Goal: Information Seeking & Learning: Find specific fact

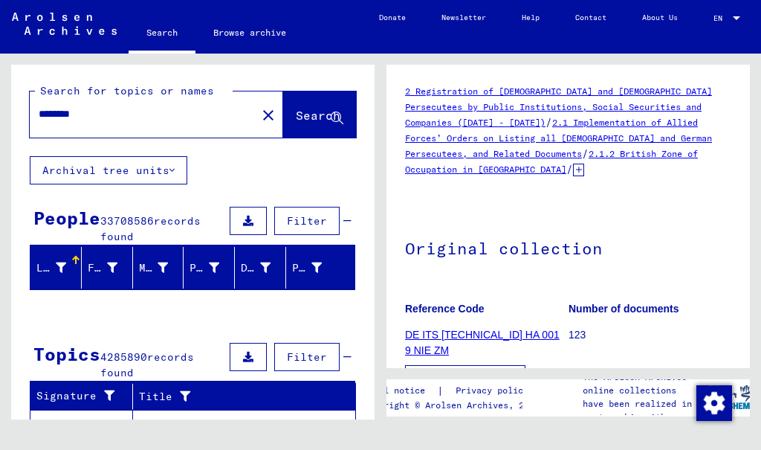
click at [120, 114] on input "********" at bounding box center [143, 114] width 209 height 16
click at [259, 109] on mat-icon "close" at bounding box center [268, 115] width 18 height 18
click at [259, 119] on mat-icon "close" at bounding box center [268, 115] width 18 height 18
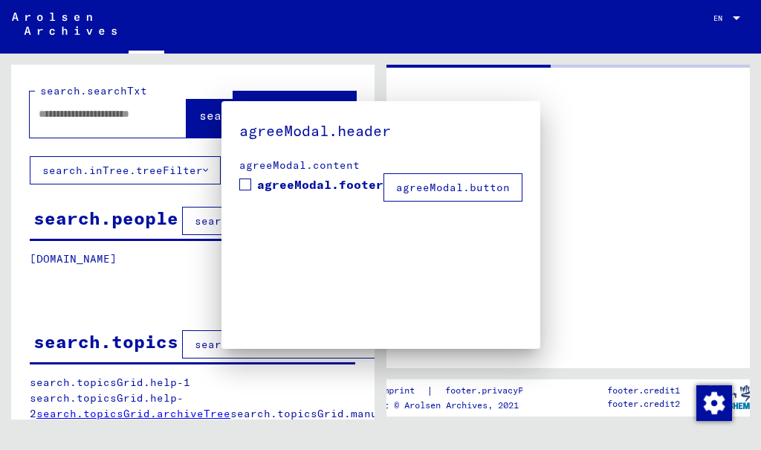
type input "********"
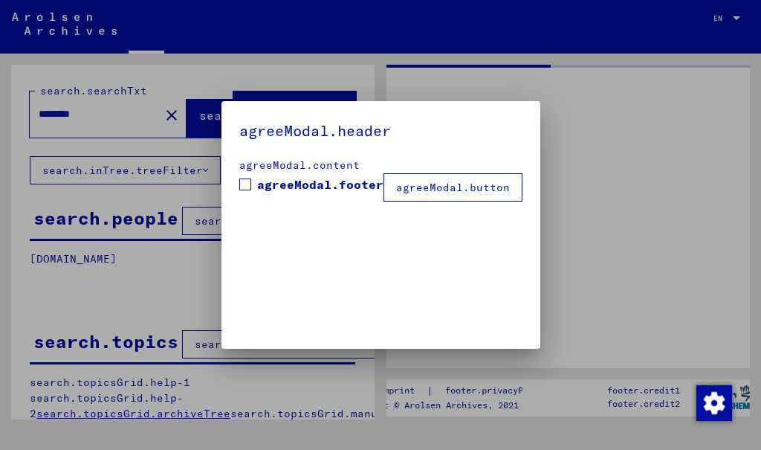
click at [252, 114] on mat-dialog-container "agreeModal.header agreeModal.content agreeModal.footer agreeModal.button" at bounding box center [381, 225] width 319 height 248
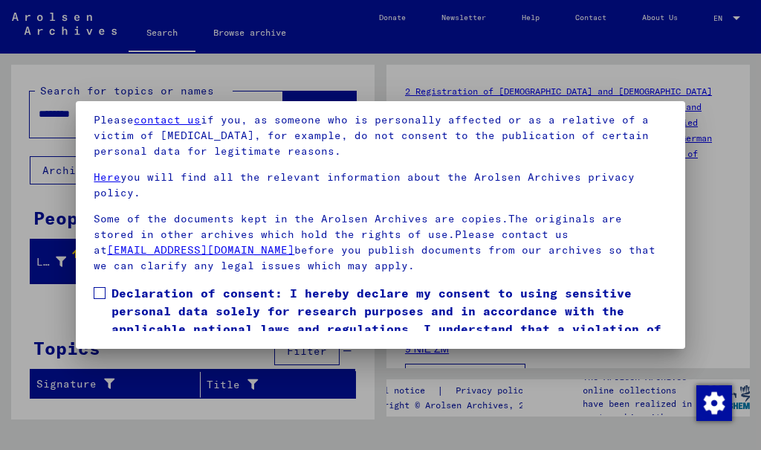
scroll to position [174, 0]
click at [105, 287] on span at bounding box center [100, 293] width 12 height 12
click at [148, 363] on button "I agree" at bounding box center [130, 377] width 72 height 28
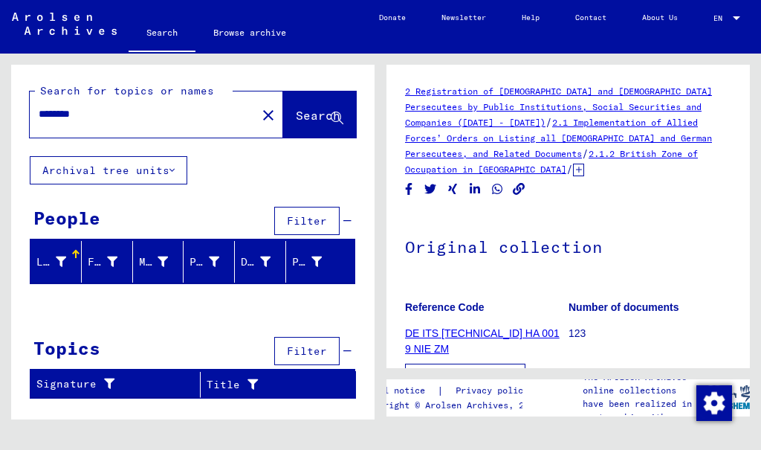
click at [259, 117] on mat-icon "close" at bounding box center [268, 115] width 18 height 18
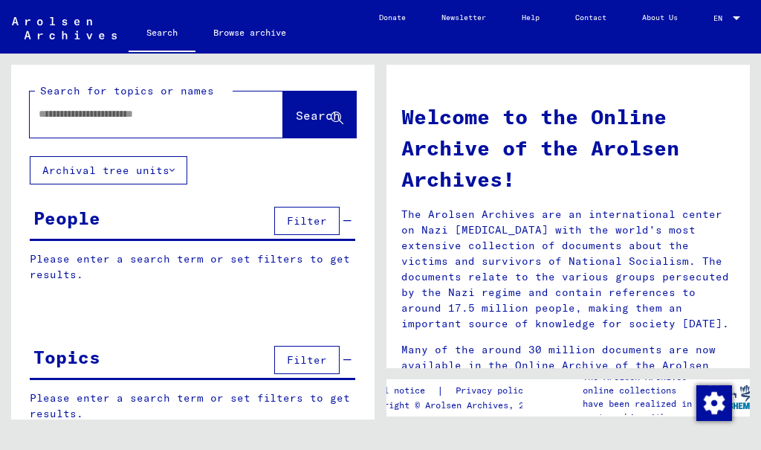
click at [68, 117] on input "text" at bounding box center [139, 114] width 200 height 16
type input "**********"
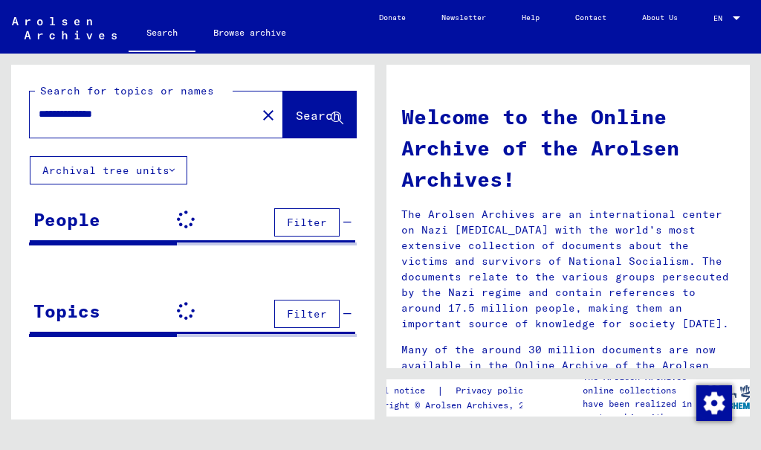
click at [317, 109] on span "Search" at bounding box center [318, 115] width 45 height 15
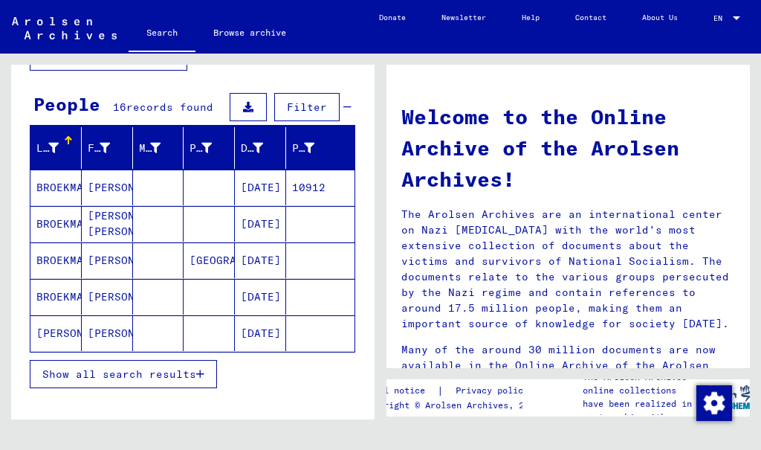
scroll to position [113, 0]
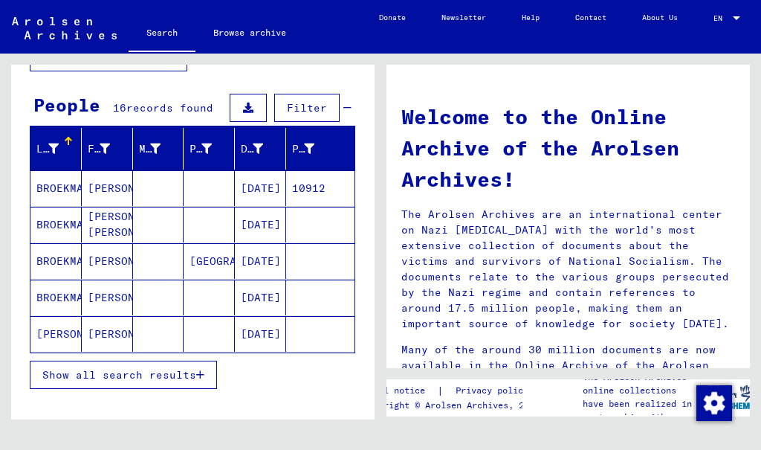
click at [71, 225] on mat-cell "BROEKMAN" at bounding box center [55, 225] width 51 height 36
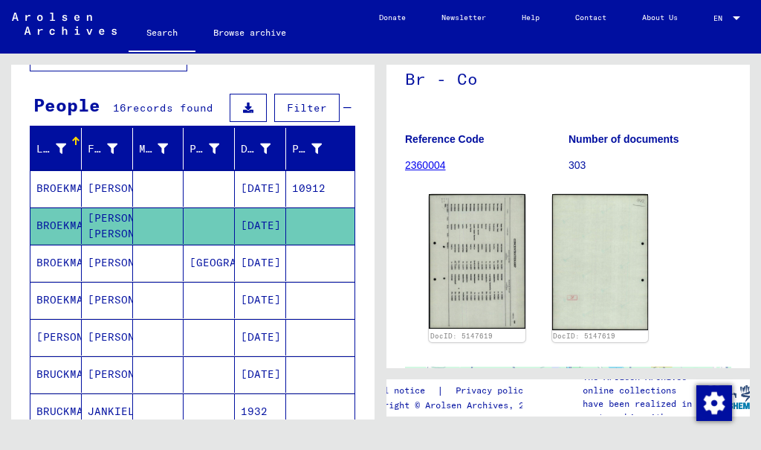
scroll to position [106, 0]
click at [114, 190] on mat-cell "[PERSON_NAME]" at bounding box center [107, 188] width 51 height 36
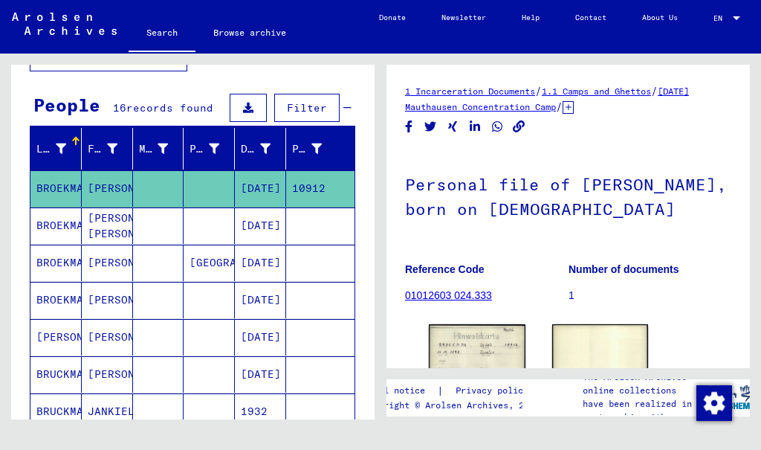
click at [65, 307] on mat-cell "BROEKMAN" at bounding box center [55, 300] width 51 height 36
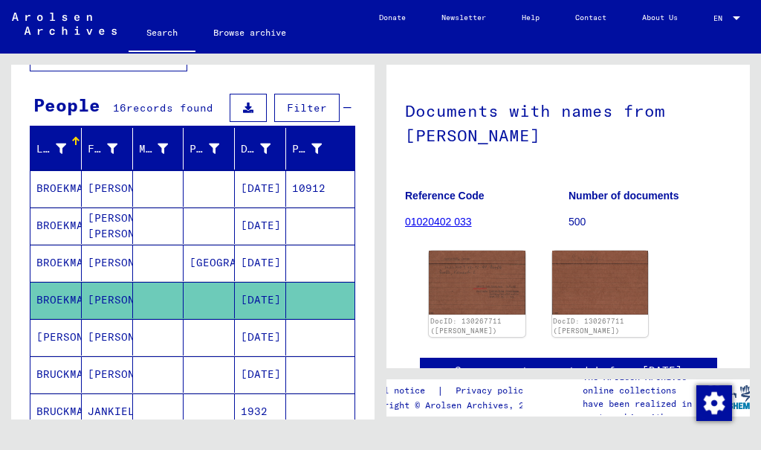
scroll to position [77, 0]
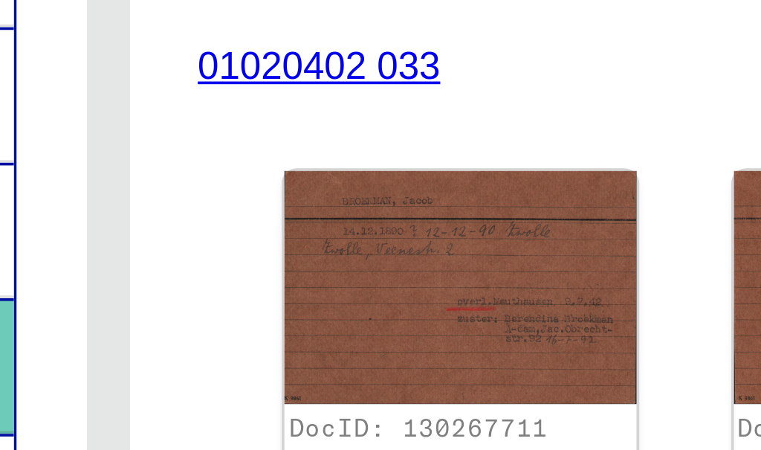
click at [429, 247] on img at bounding box center [477, 279] width 97 height 64
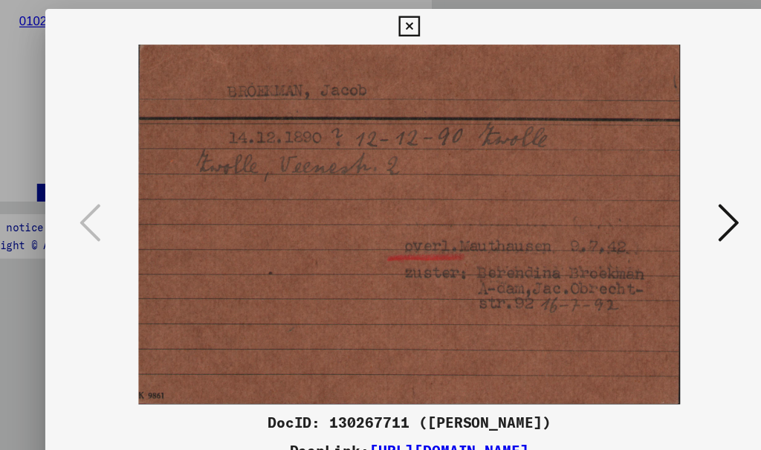
click at [639, 196] on icon at bounding box center [648, 187] width 18 height 36
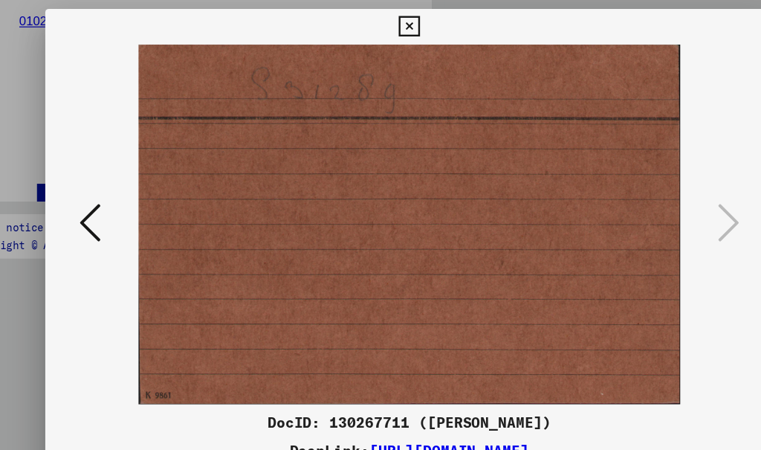
click at [389, 20] on icon at bounding box center [380, 22] width 17 height 18
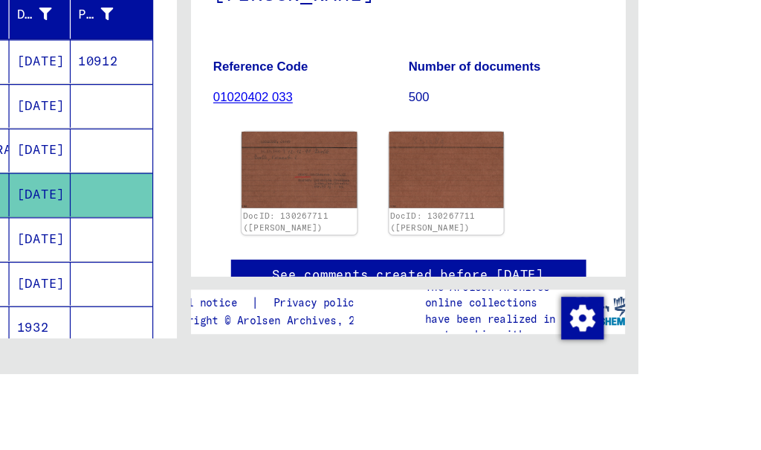
scroll to position [0, 0]
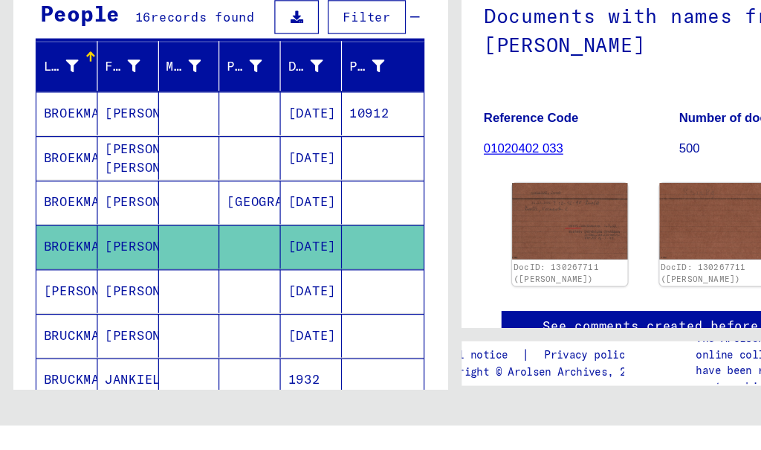
click at [71, 367] on button at bounding box center [62, 391] width 48 height 48
click at [261, 356] on mat-cell "[DATE]" at bounding box center [260, 374] width 51 height 36
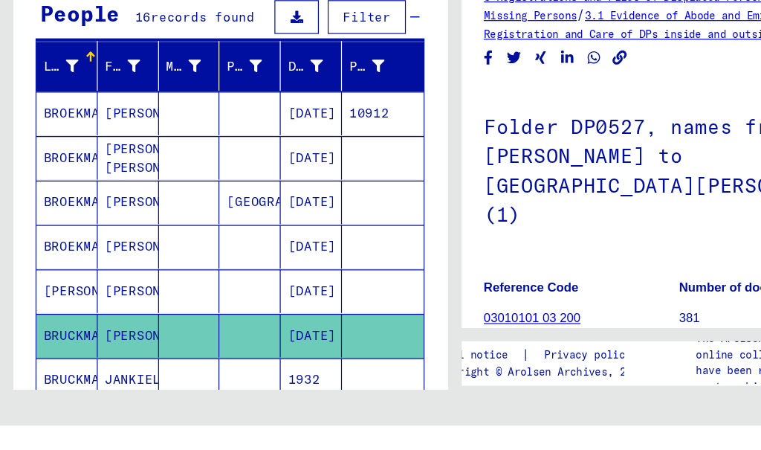
click at [82, 319] on mat-cell "[PERSON_NAME]" at bounding box center [107, 337] width 51 height 36
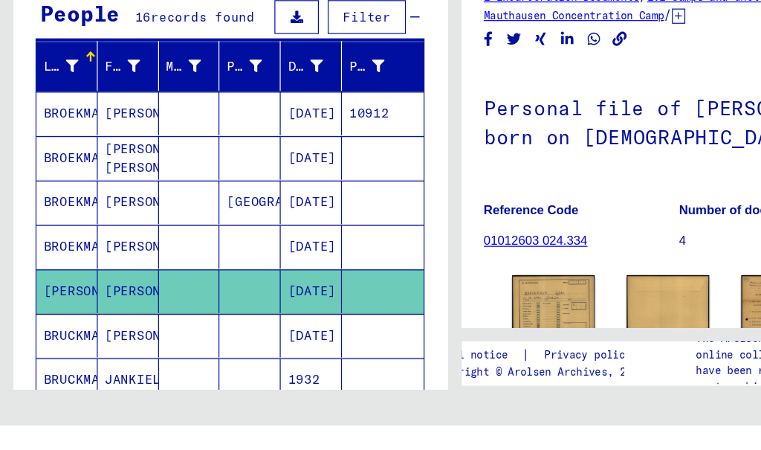
click at [454, 324] on img at bounding box center [463, 348] width 69 height 49
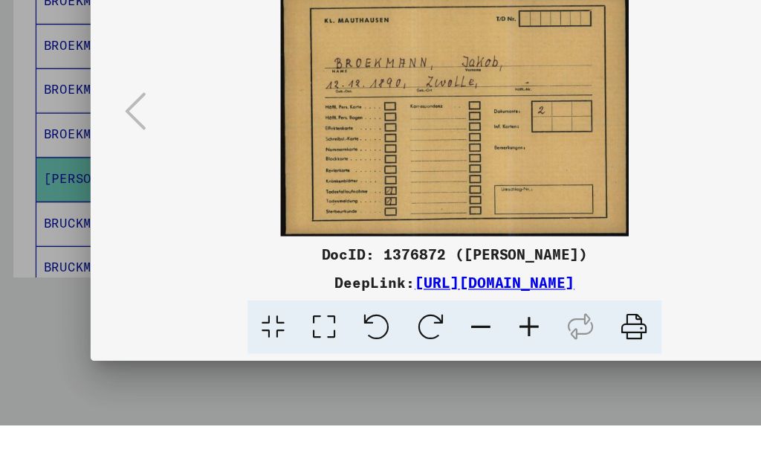
click at [635, 167] on button at bounding box center [648, 188] width 27 height 42
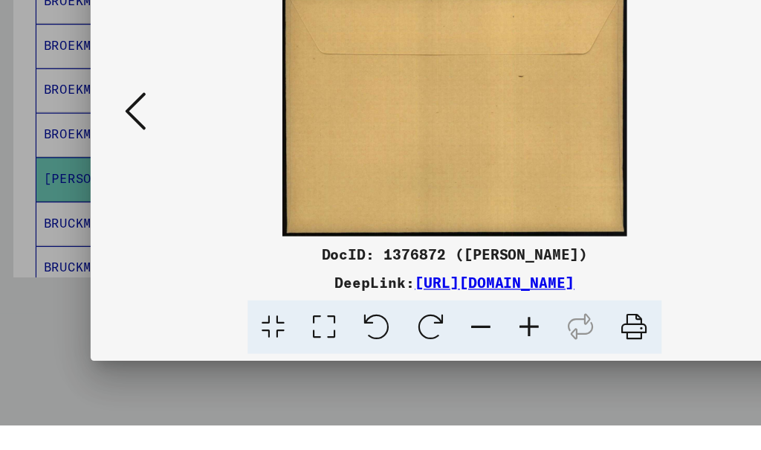
click at [639, 169] on icon at bounding box center [648, 187] width 18 height 36
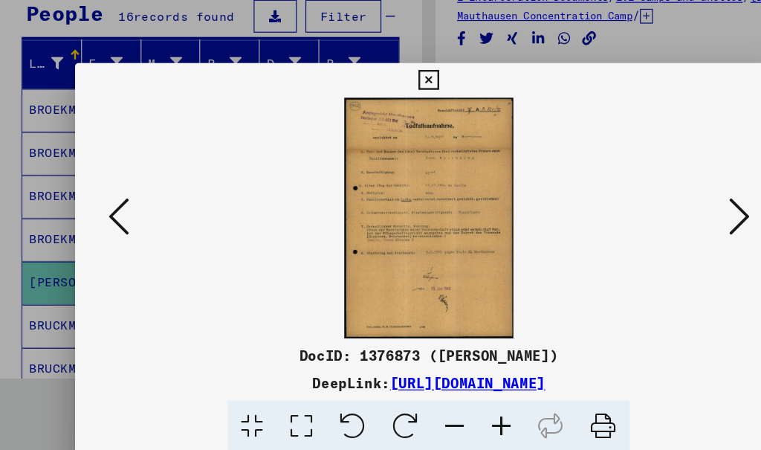
click at [639, 193] on icon at bounding box center [648, 187] width 18 height 36
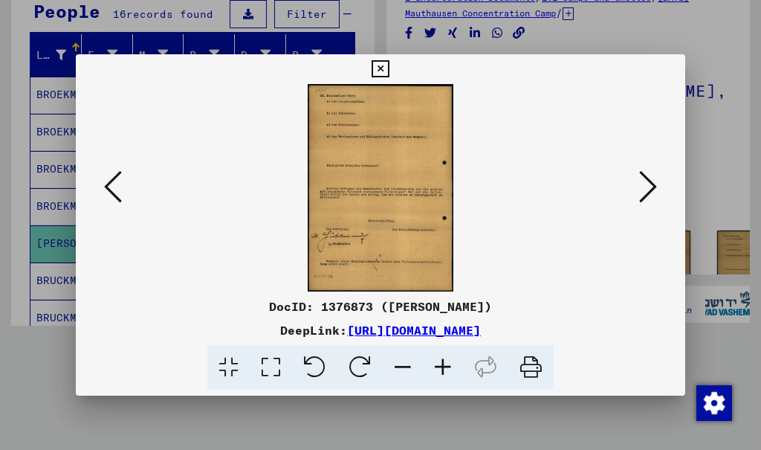
click at [639, 196] on icon at bounding box center [648, 187] width 18 height 36
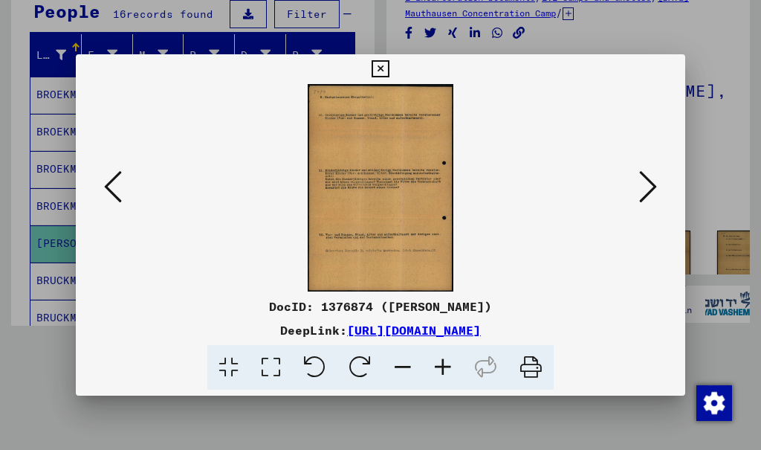
click at [639, 183] on icon at bounding box center [648, 187] width 18 height 36
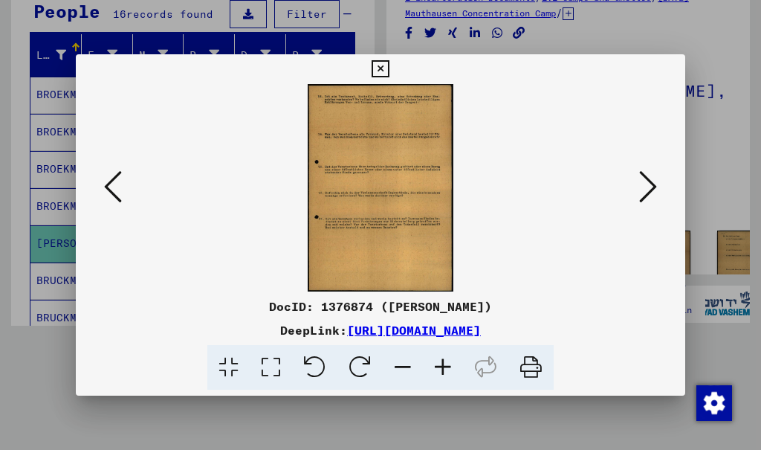
click at [639, 189] on icon at bounding box center [648, 187] width 18 height 36
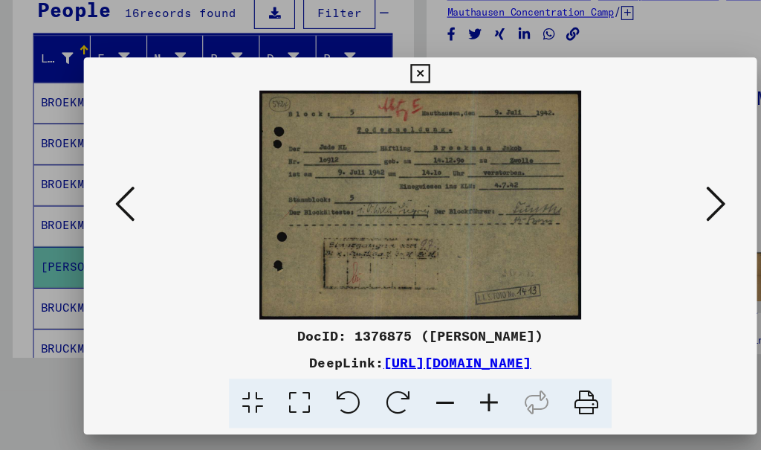
click at [639, 187] on icon at bounding box center [648, 187] width 18 height 36
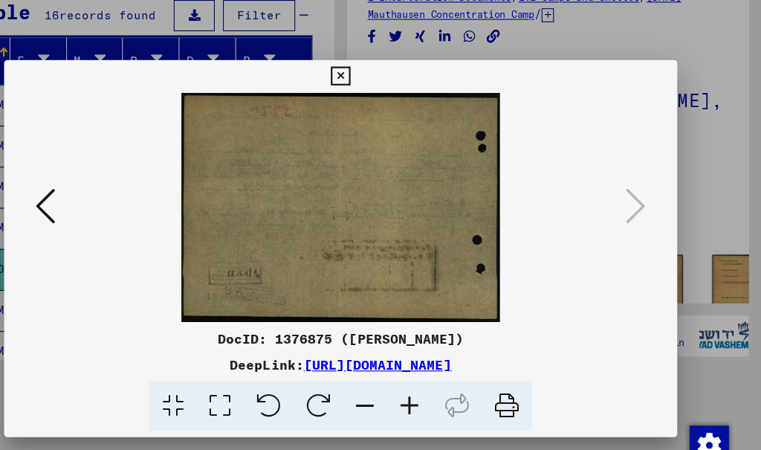
click at [389, 62] on icon at bounding box center [380, 69] width 17 height 18
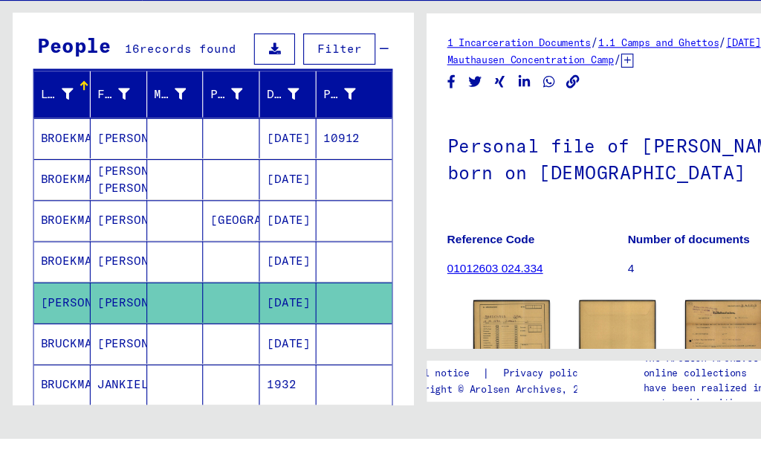
scroll to position [121, 0]
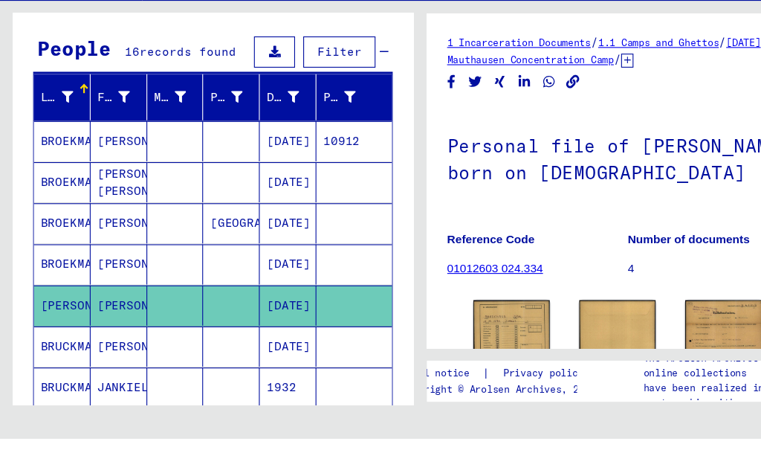
click at [86, 274] on mat-cell "[PERSON_NAME]" at bounding box center [107, 292] width 51 height 36
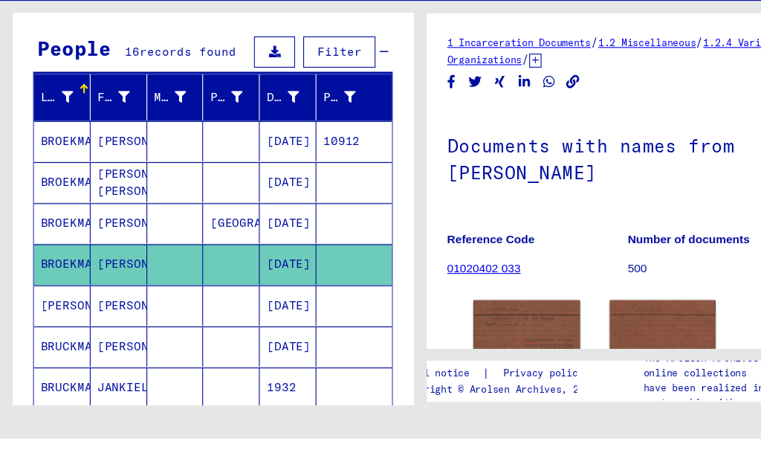
click at [63, 199] on mat-cell "BROEKMAN" at bounding box center [55, 217] width 51 height 36
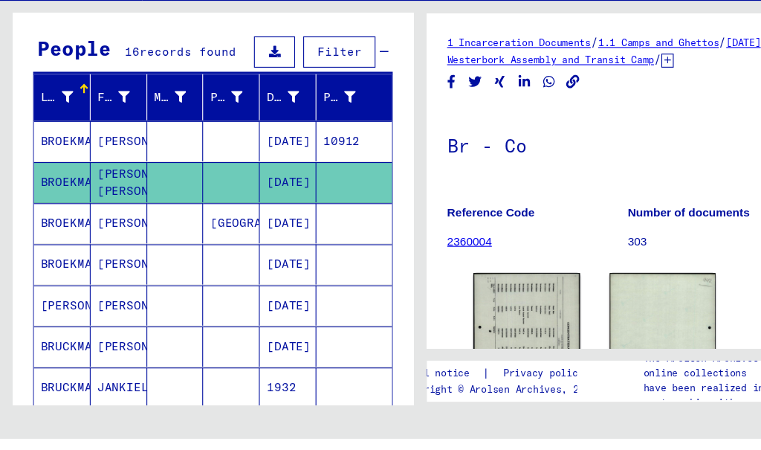
click at [486, 300] on img at bounding box center [477, 367] width 97 height 134
